Goal: Find specific page/section

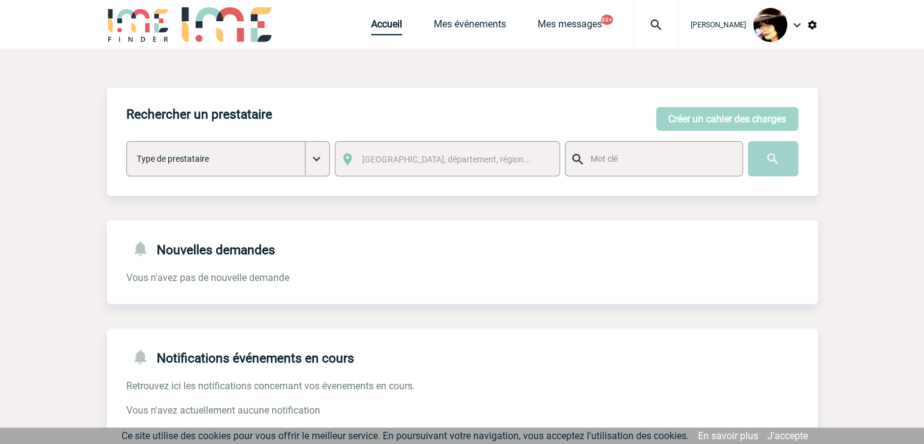
click at [379, 22] on link "Accueil" at bounding box center [386, 26] width 31 height 17
click at [380, 29] on link "Accueil" at bounding box center [386, 26] width 31 height 17
click at [469, 28] on link "Mes événements" at bounding box center [470, 26] width 72 height 17
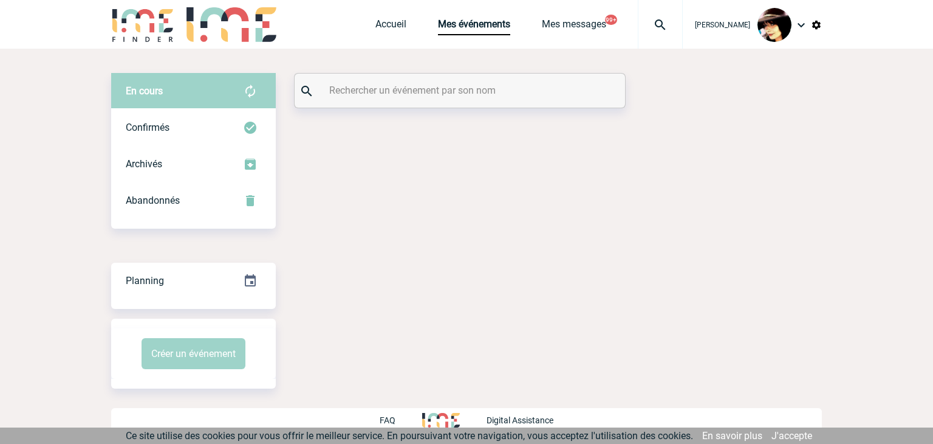
click at [425, 93] on input "text" at bounding box center [461, 90] width 270 height 18
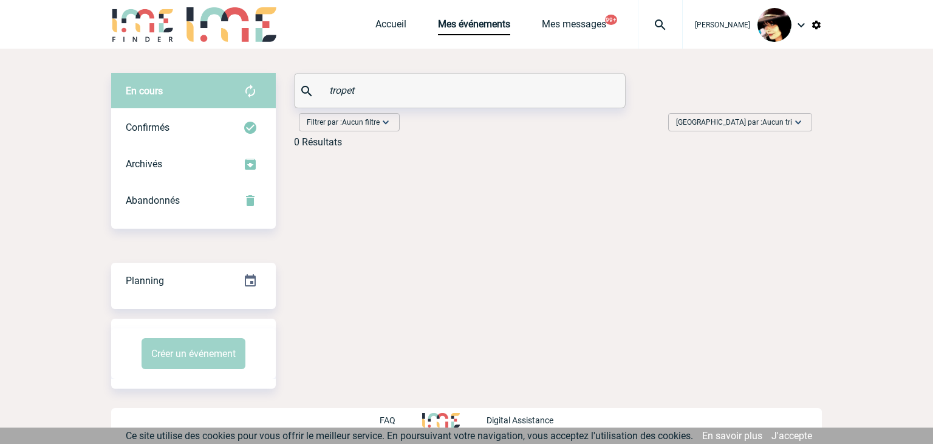
type input "tropet"
